Goal: Transaction & Acquisition: Purchase product/service

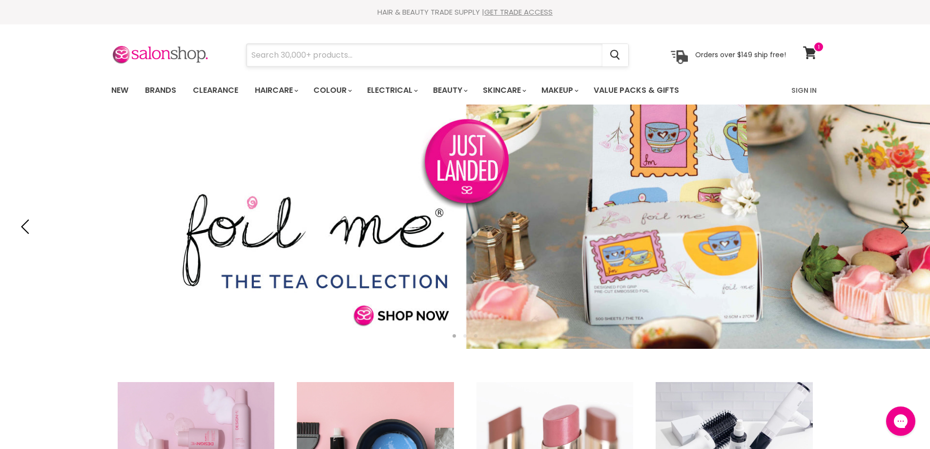
click at [271, 55] on input "Search" at bounding box center [425, 55] width 356 height 22
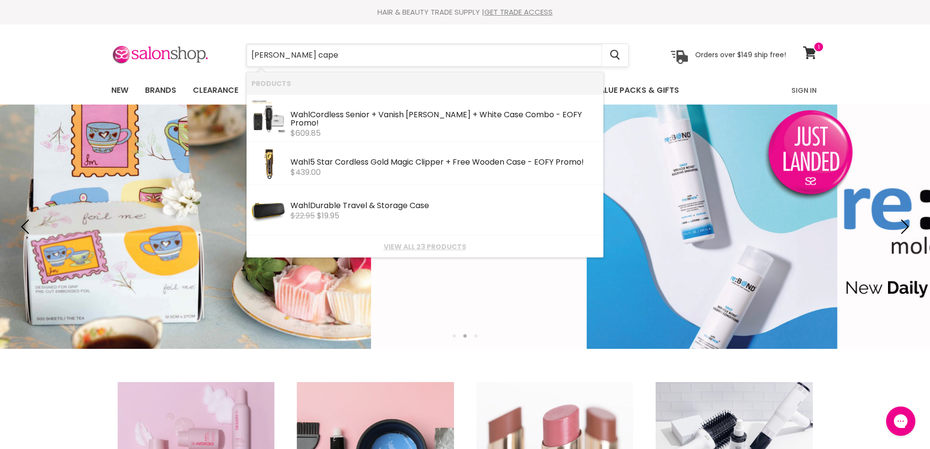
type input "[PERSON_NAME] capes"
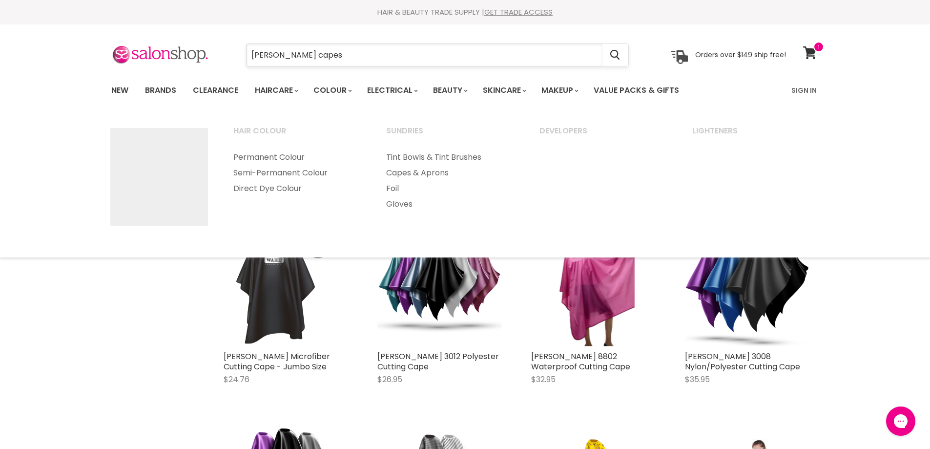
click at [308, 55] on input "[PERSON_NAME] capes" at bounding box center [425, 55] width 356 height 22
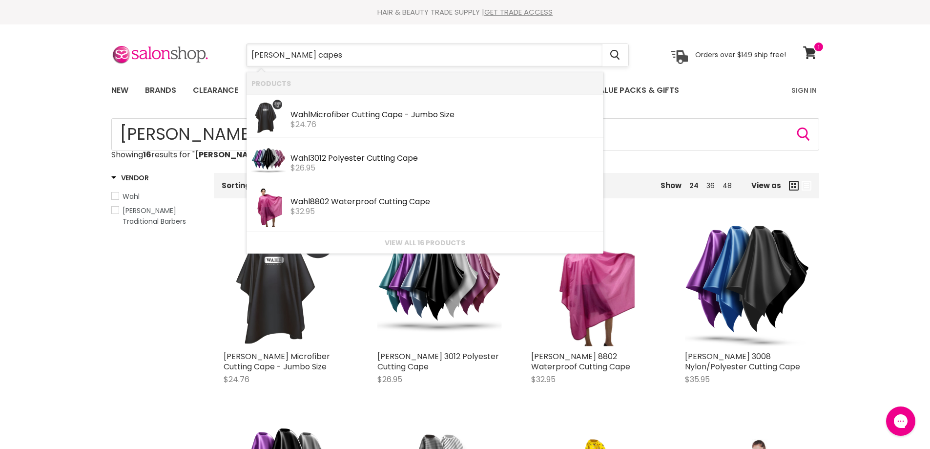
type input "[PERSON_NAME] capes"
